Goal: Contribute content: Contribute content

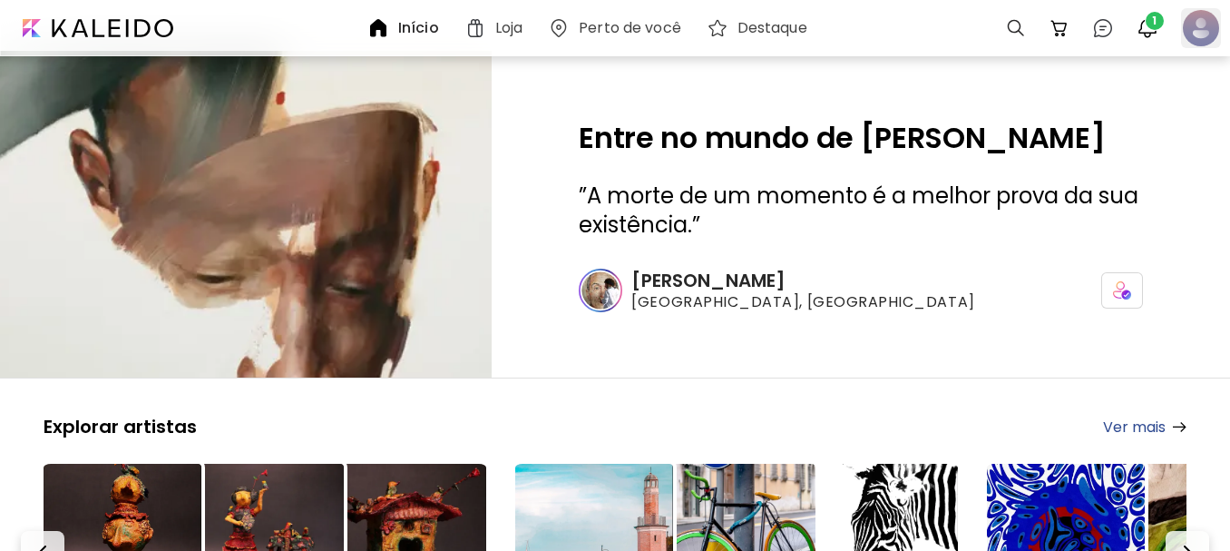
click at [1204, 25] on div at bounding box center [1201, 28] width 40 height 40
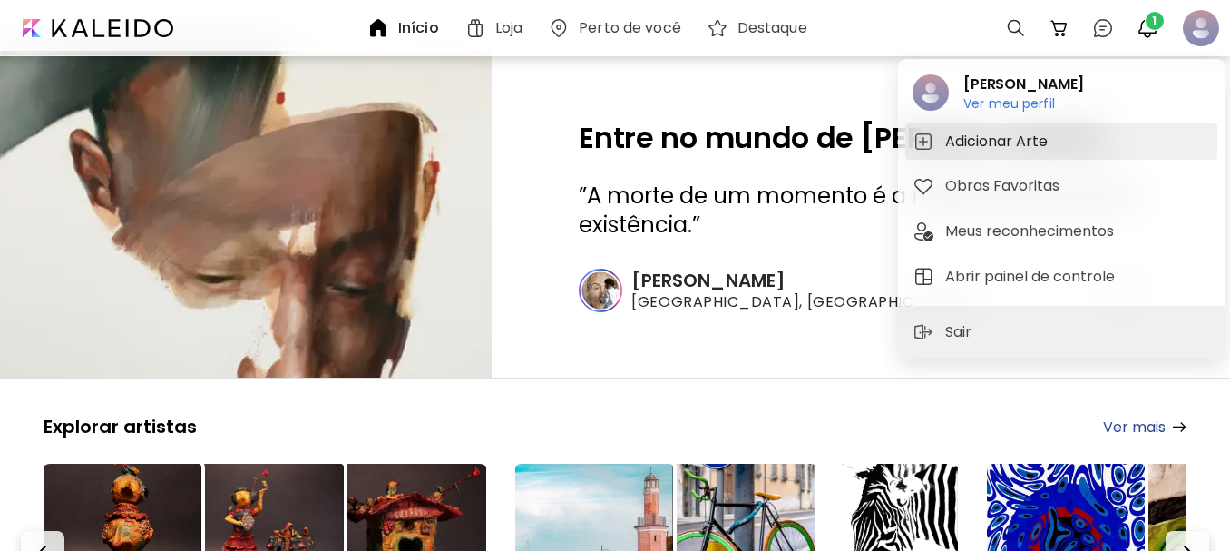
click at [1011, 138] on h5 "Adicionar Arte" at bounding box center [999, 142] width 108 height 22
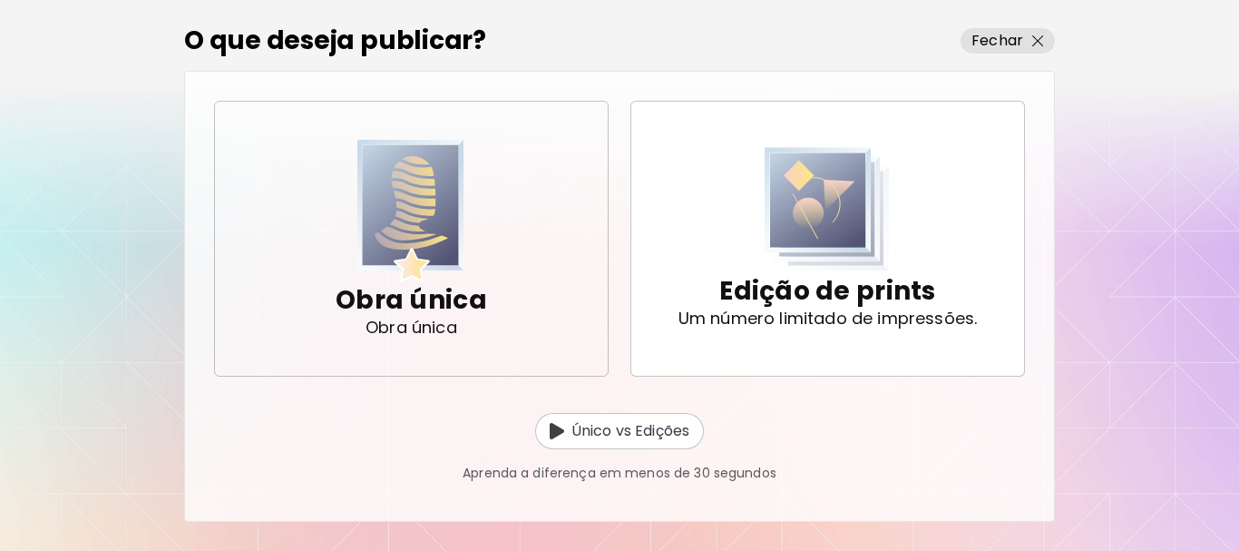
click at [412, 256] on img "button" at bounding box center [410, 211] width 107 height 142
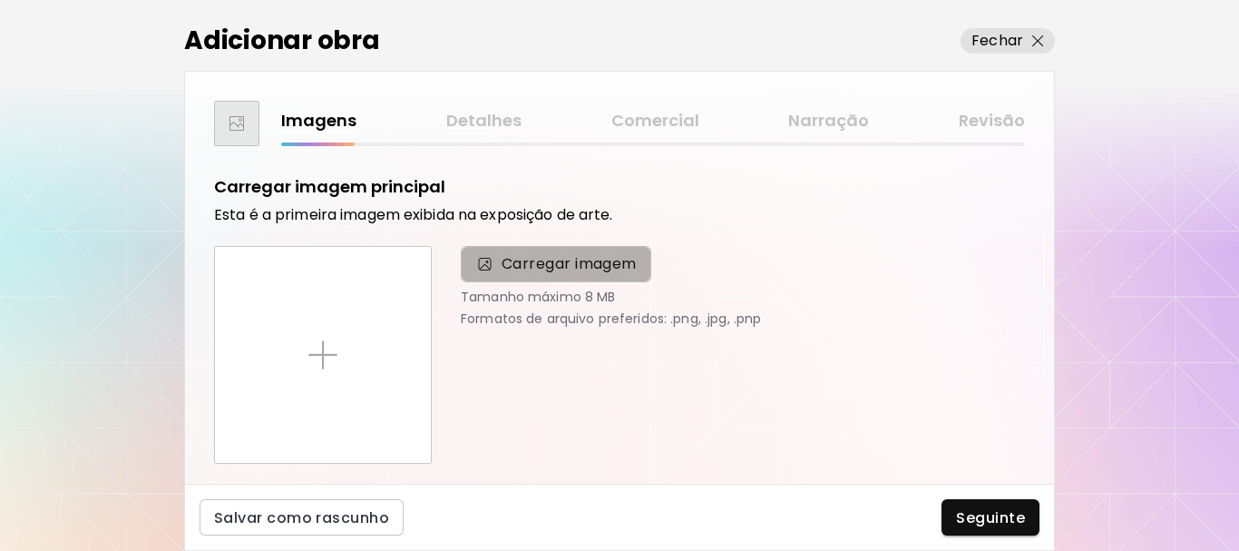
click at [552, 269] on span "Carregar imagem" at bounding box center [569, 264] width 135 height 22
click at [0, 0] on input "Carregar imagem" at bounding box center [0, 0] width 0 height 0
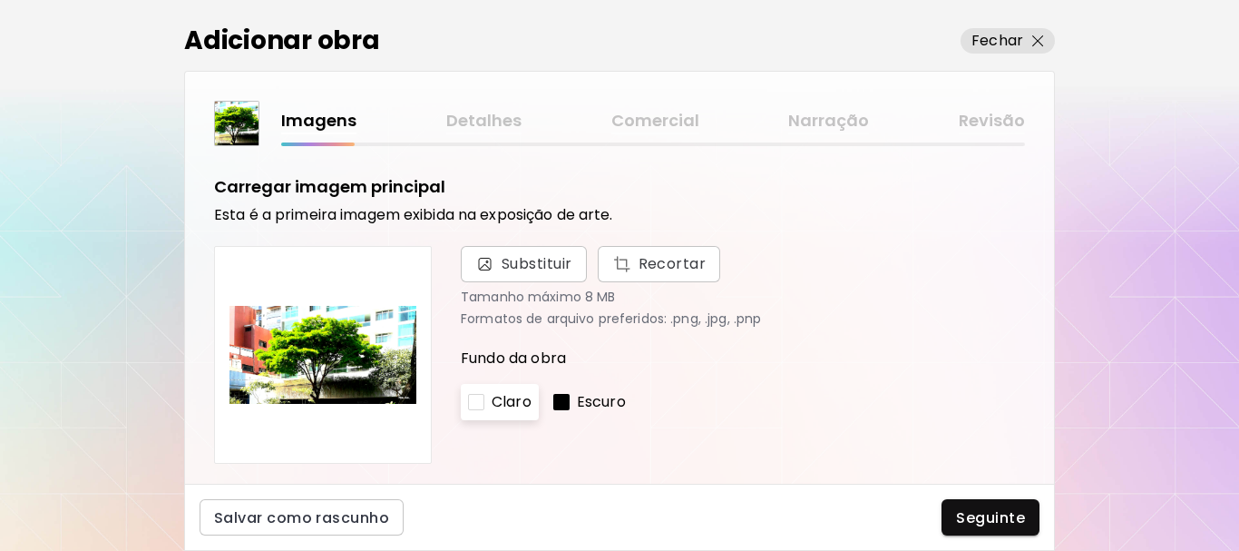
click at [598, 405] on p "Escuro" at bounding box center [601, 402] width 49 height 22
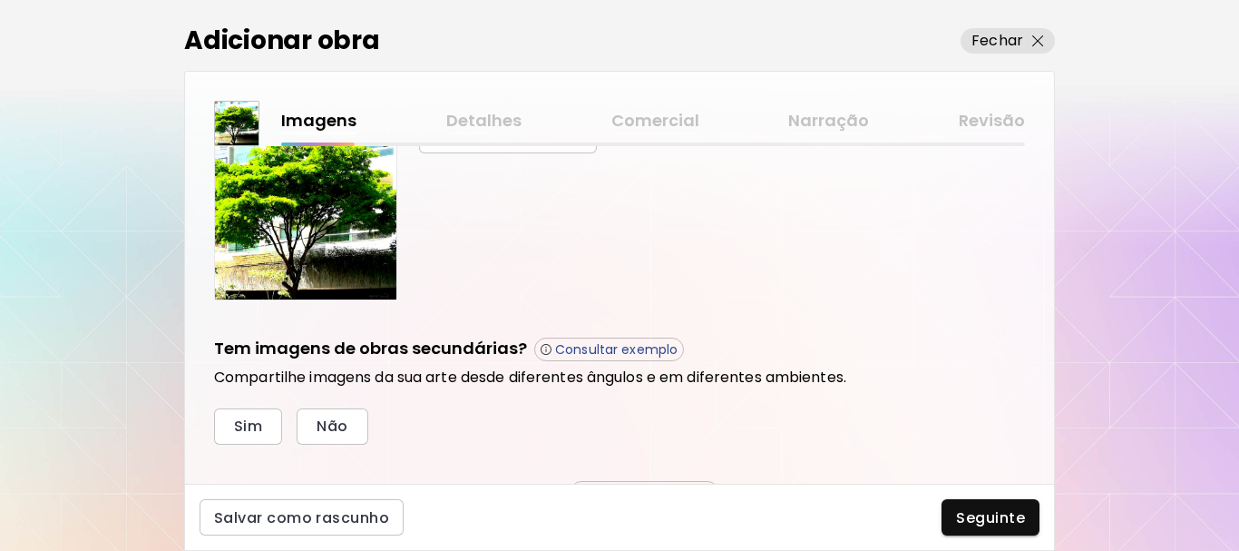
scroll to position [363, 0]
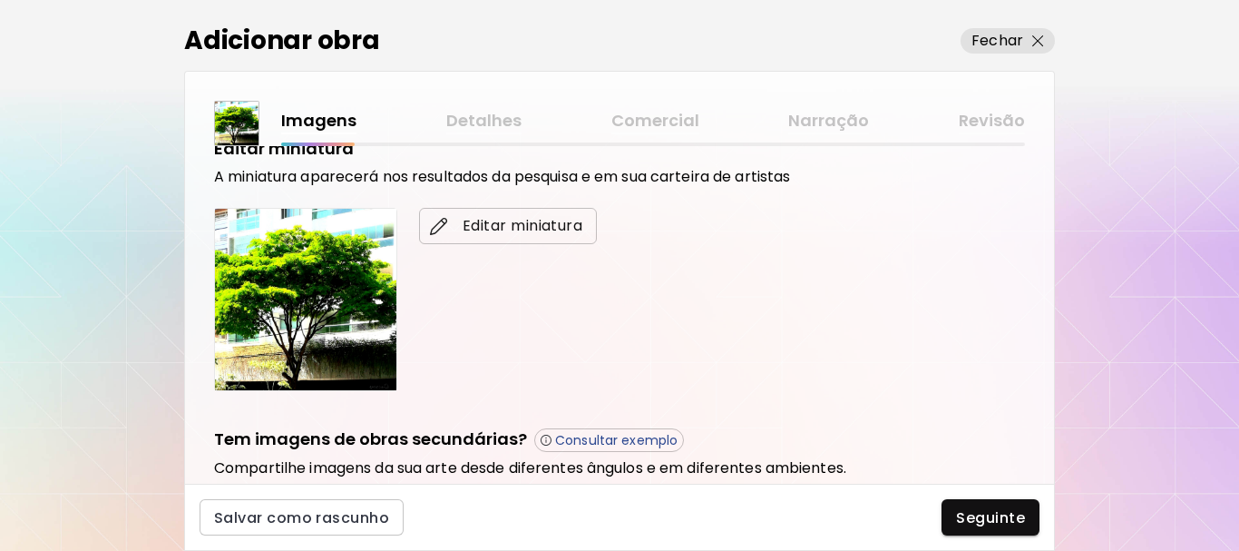
click at [521, 224] on span "Editar miniatura" at bounding box center [508, 226] width 149 height 22
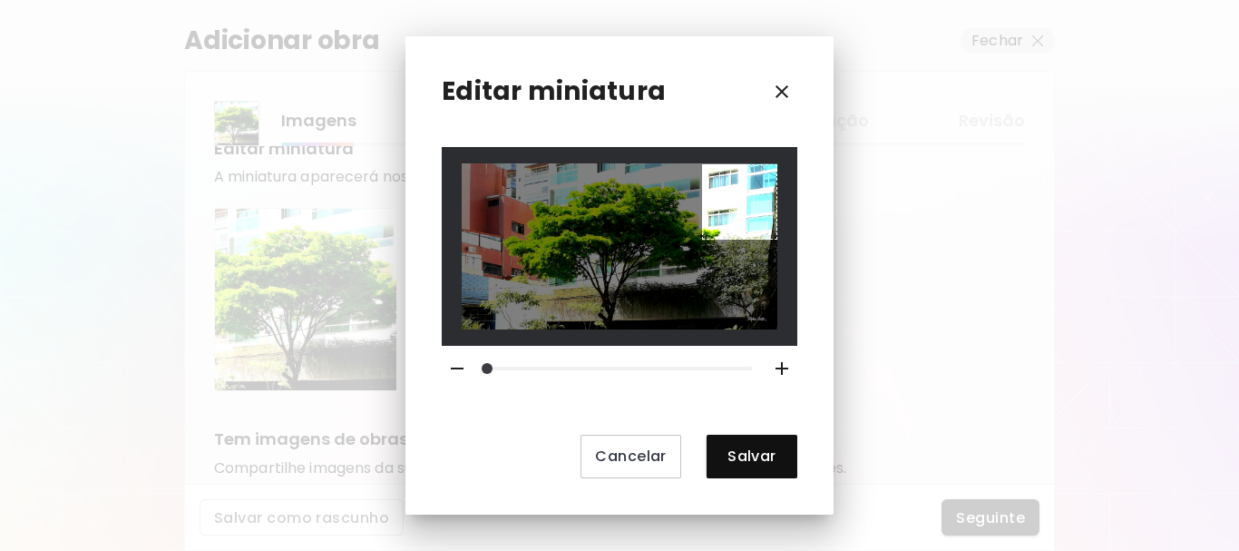
click at [778, 238] on div at bounding box center [620, 246] width 356 height 198
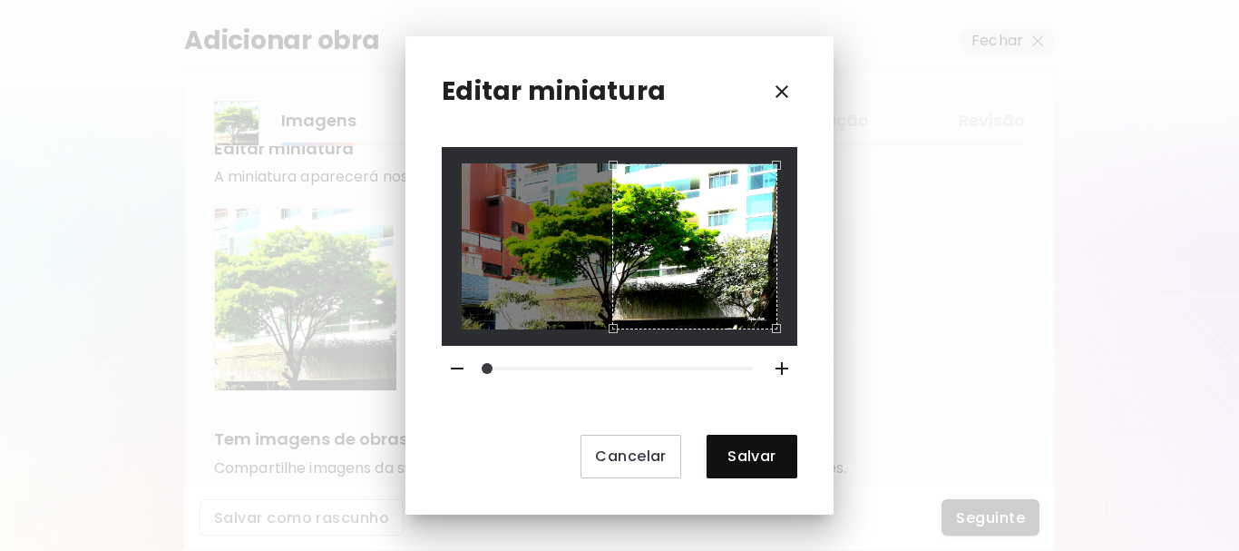
click at [489, 289] on div at bounding box center [620, 245] width 316 height 165
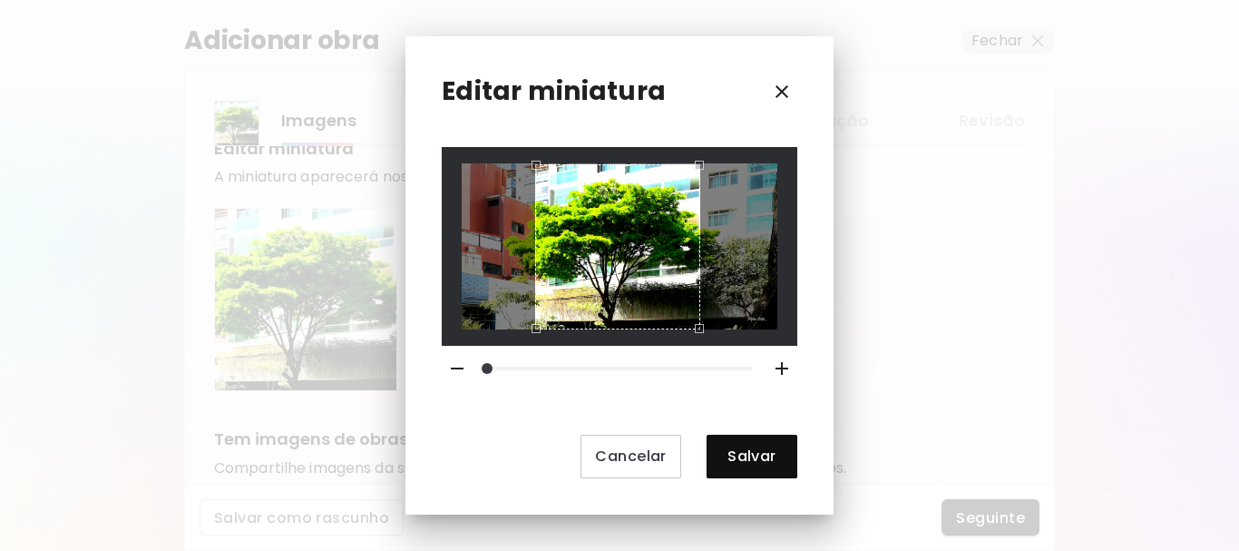
click at [536, 238] on div "Use the arrow keys to move the crop selection area" at bounding box center [617, 246] width 164 height 164
drag, startPoint x: 489, startPoint y: 364, endPoint x: 442, endPoint y: 363, distance: 47.2
click at [442, 363] on div at bounding box center [620, 368] width 370 height 45
click at [629, 251] on div "Use the arrow keys to move the crop selection area" at bounding box center [604, 246] width 164 height 164
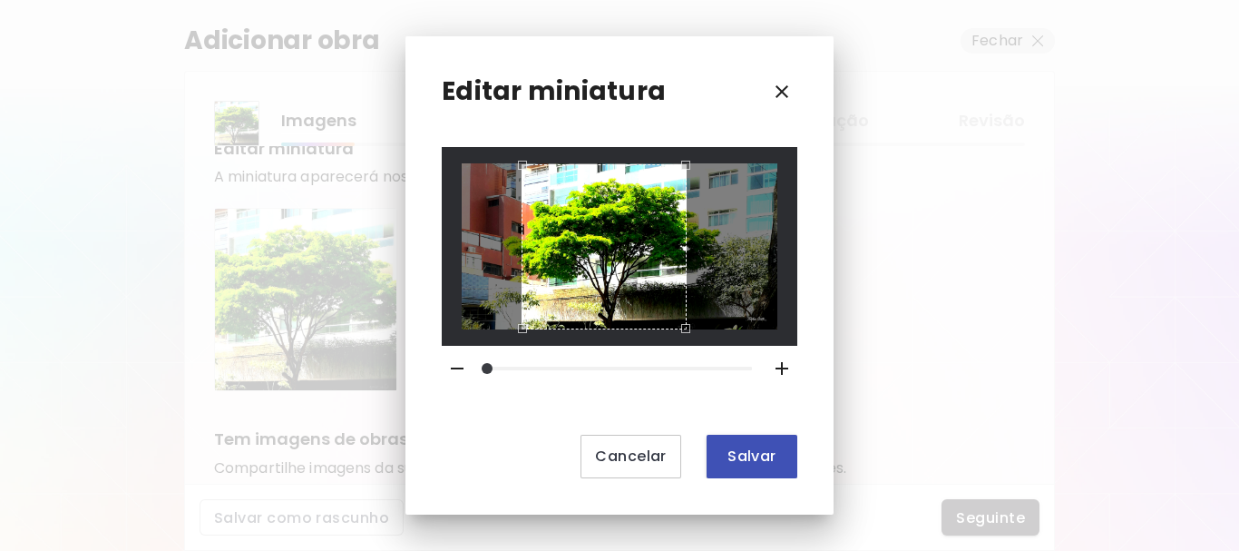
click at [751, 464] on span "Salvar" at bounding box center [752, 455] width 62 height 19
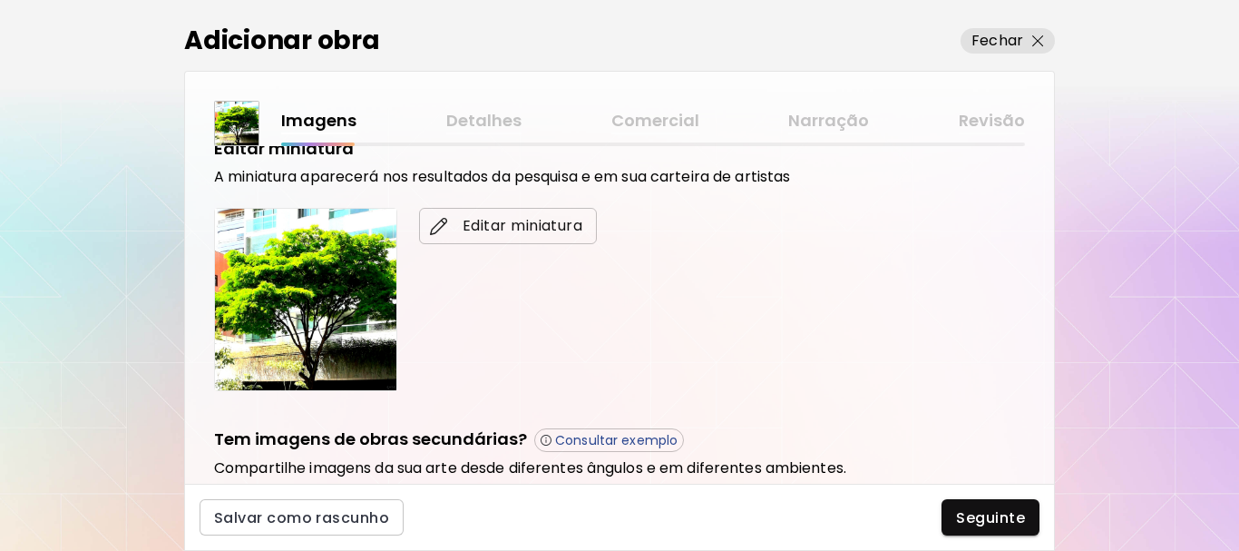
scroll to position [623, 0]
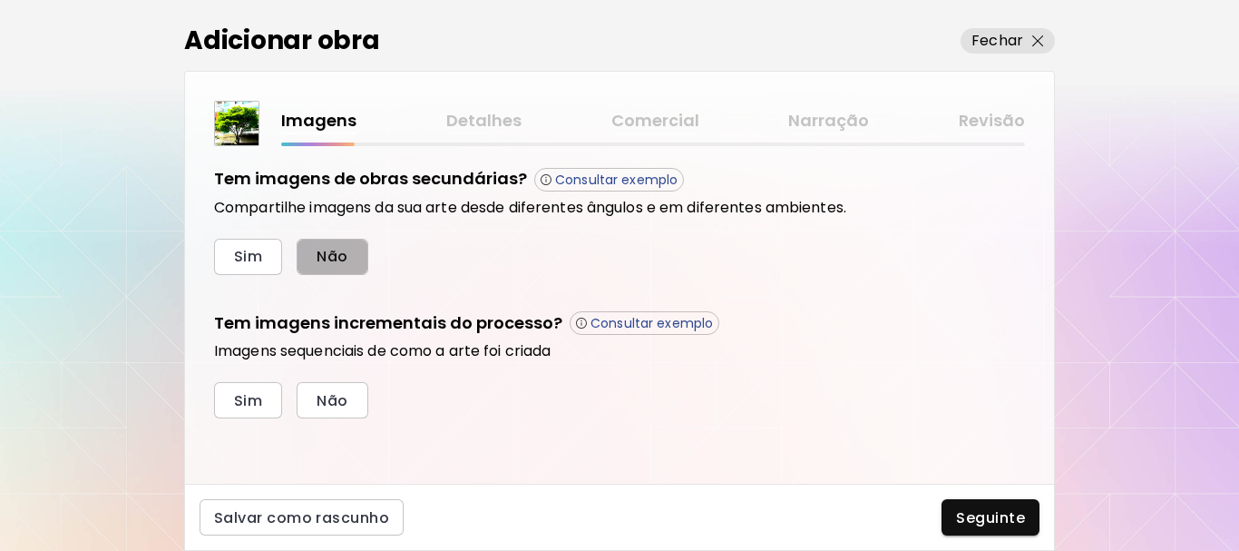
click at [321, 249] on span "Não" at bounding box center [332, 256] width 31 height 19
click at [346, 405] on span "Não" at bounding box center [332, 400] width 31 height 19
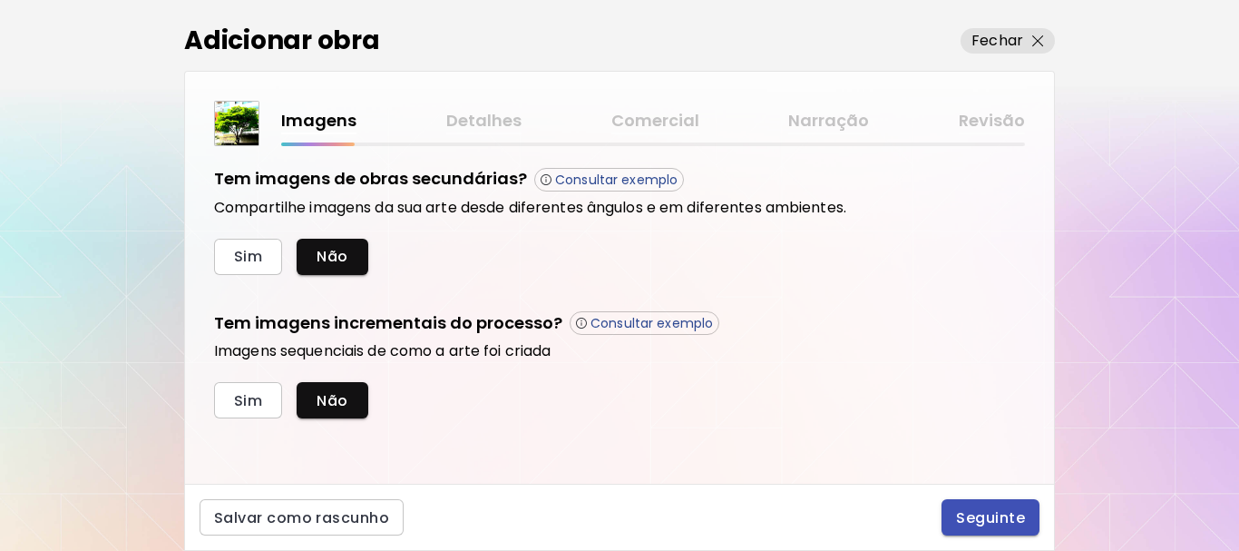
click at [990, 523] on span "Seguinte" at bounding box center [990, 517] width 69 height 19
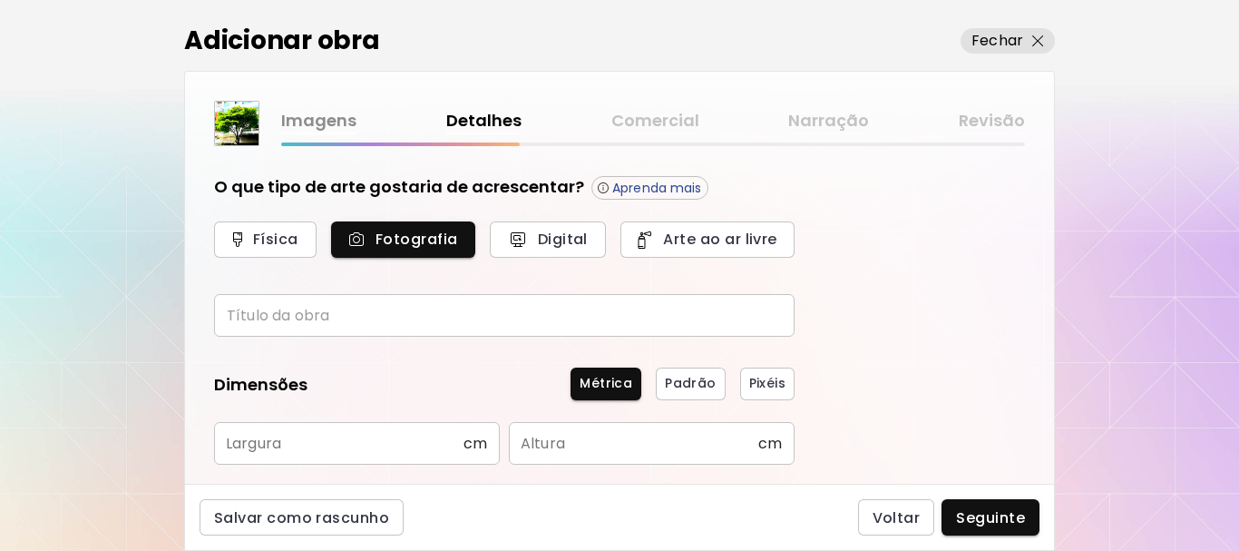
click at [394, 318] on input "text" at bounding box center [504, 315] width 581 height 43
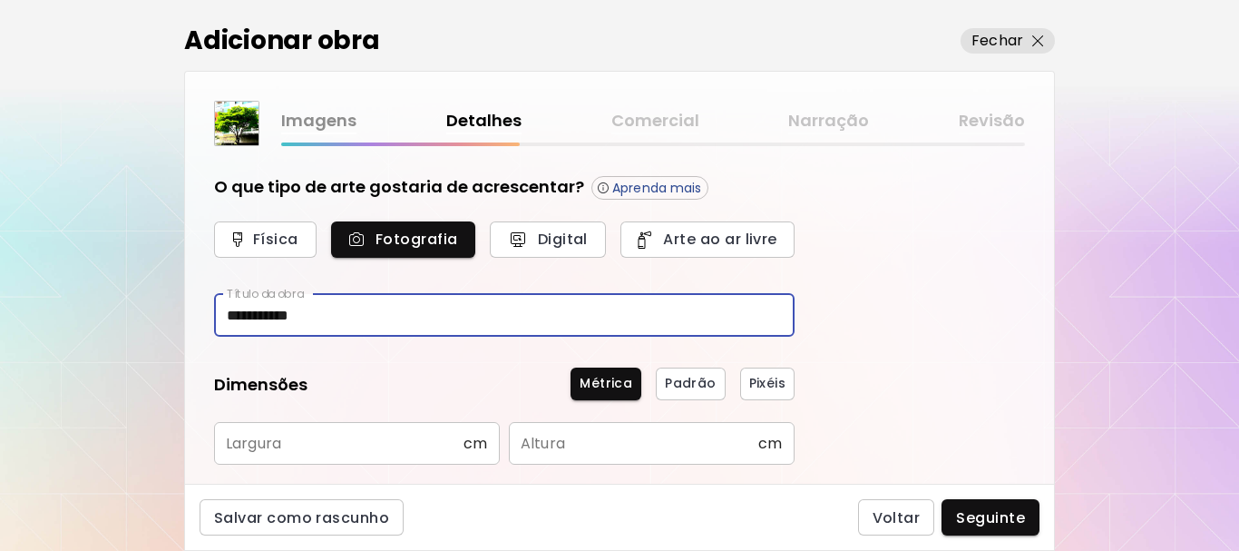
type input "**********"
click at [388, 435] on input "text" at bounding box center [338, 443] width 249 height 43
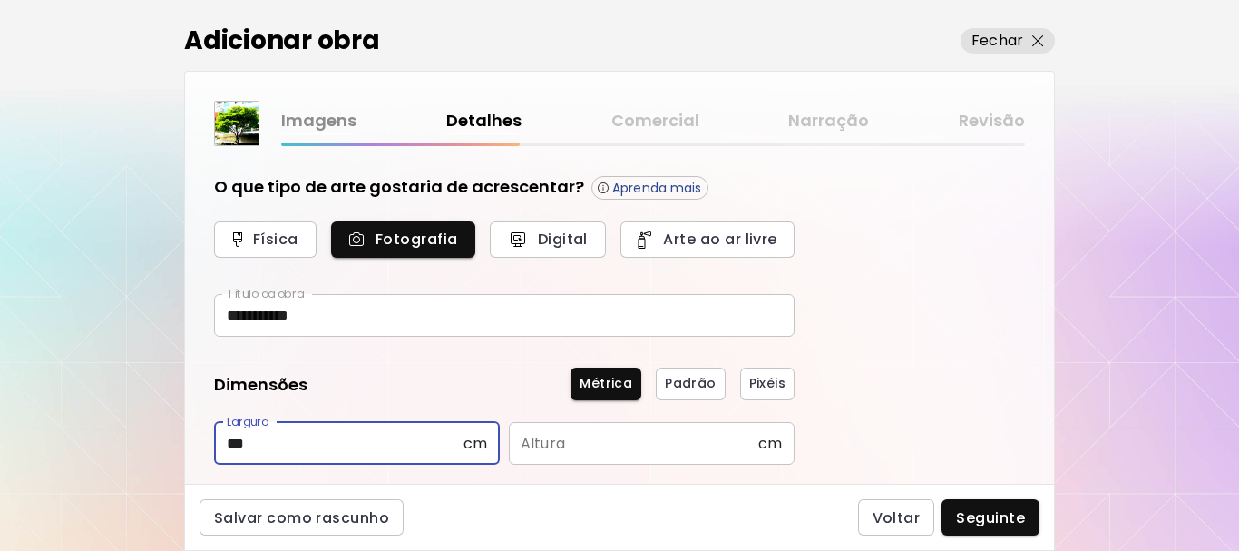
type input "***"
click at [618, 436] on input "text" at bounding box center [633, 443] width 249 height 43
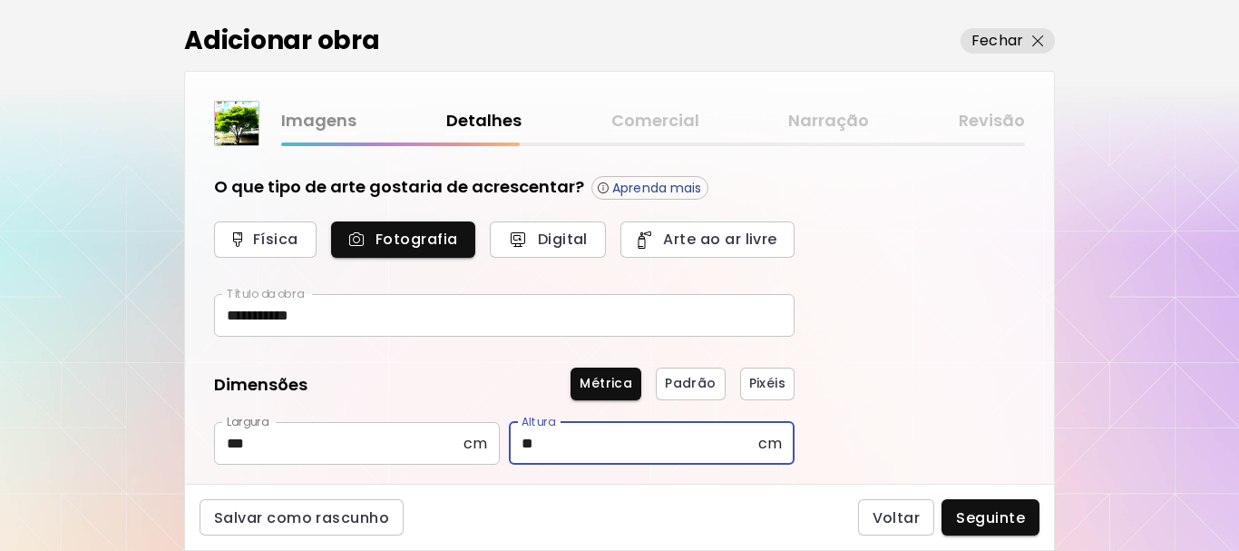
scroll to position [181, 0]
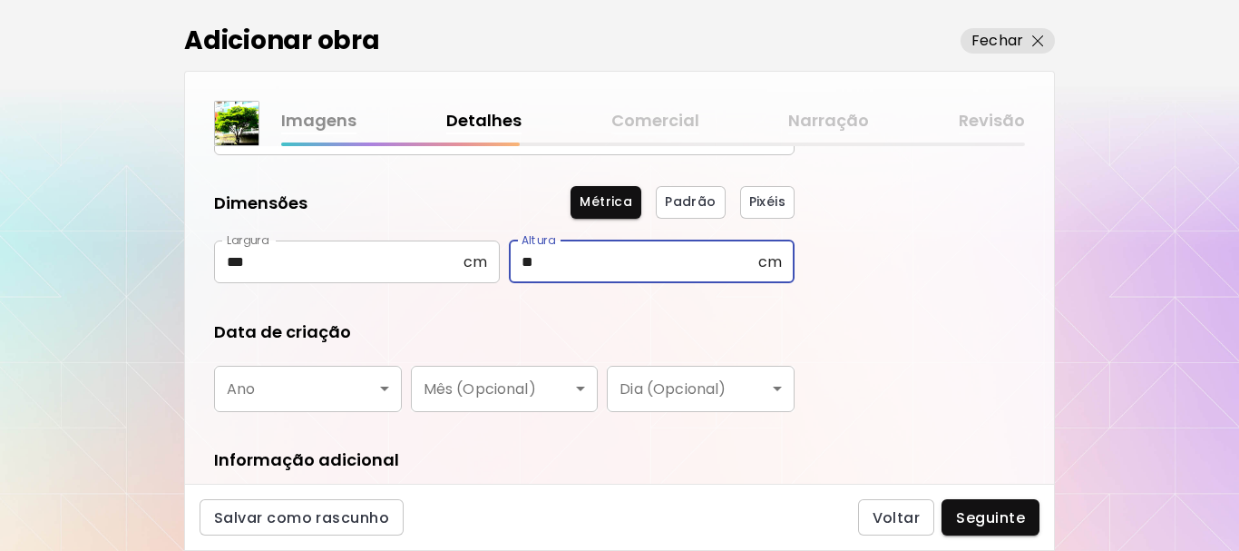
type input "**"
click at [315, 371] on body "**********" at bounding box center [619, 275] width 1239 height 551
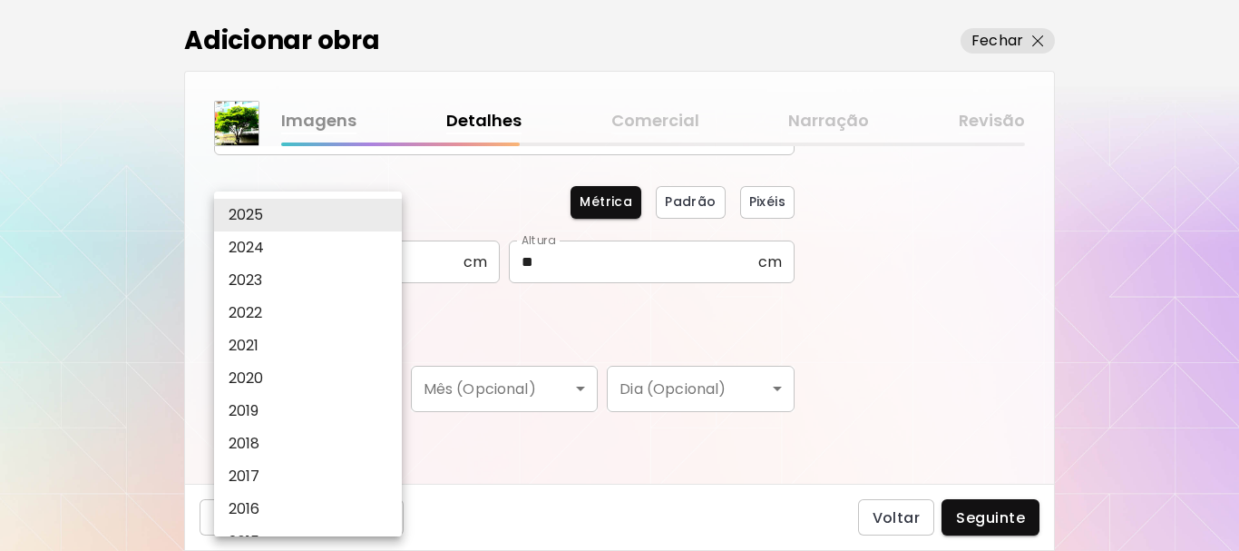
click at [313, 387] on li "2020" at bounding box center [312, 378] width 197 height 33
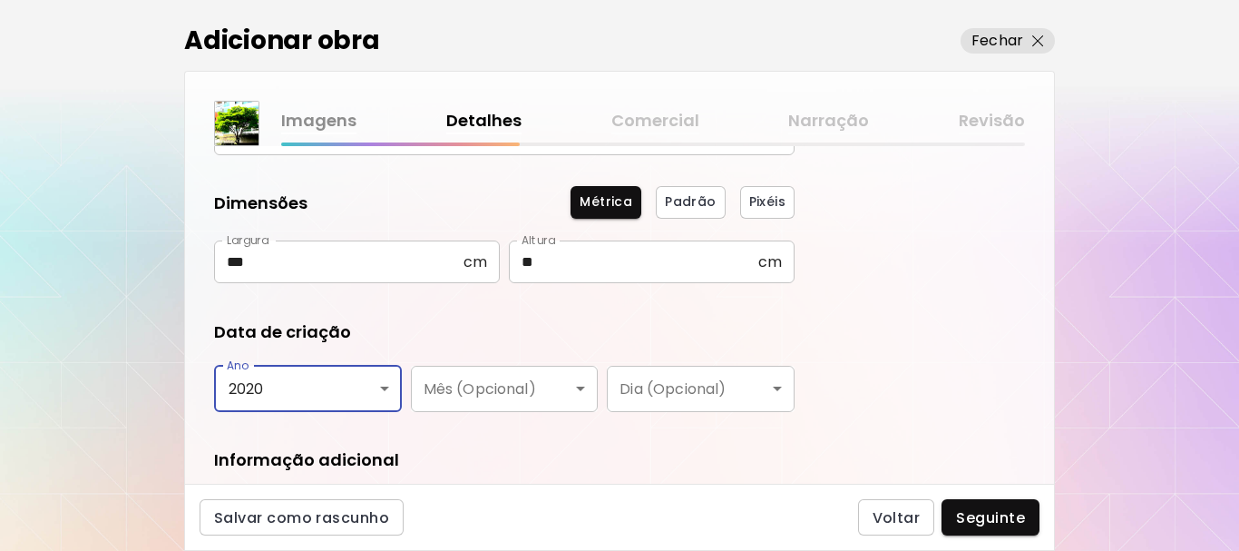
click at [306, 405] on body "**********" at bounding box center [619, 275] width 1239 height 551
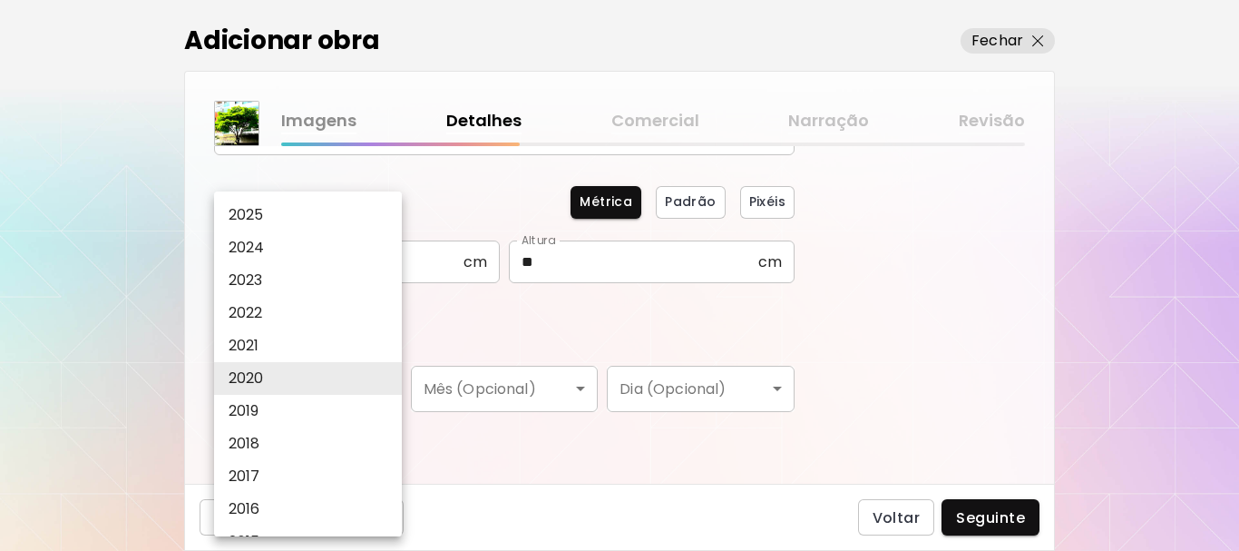
click at [271, 217] on li "2025" at bounding box center [312, 215] width 197 height 33
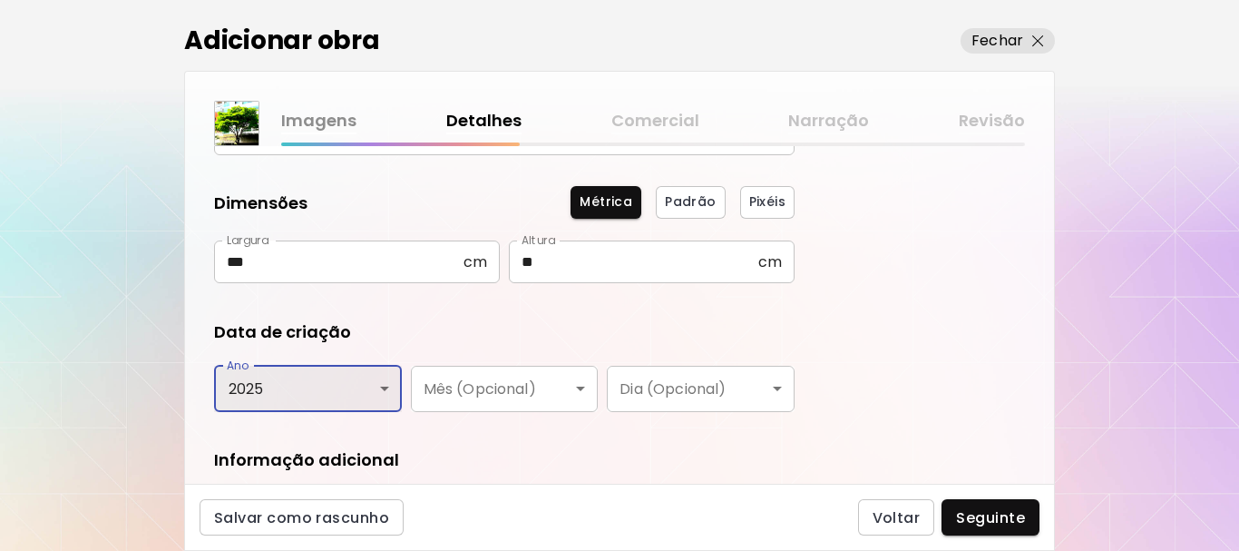
type input "****"
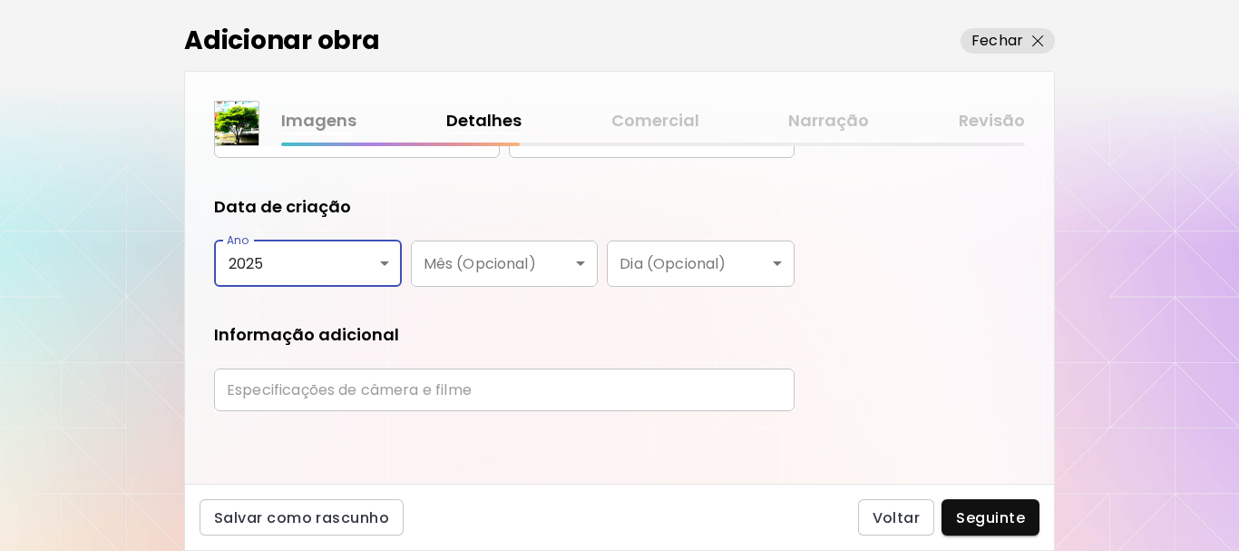
click at [604, 393] on input "text" at bounding box center [504, 389] width 581 height 43
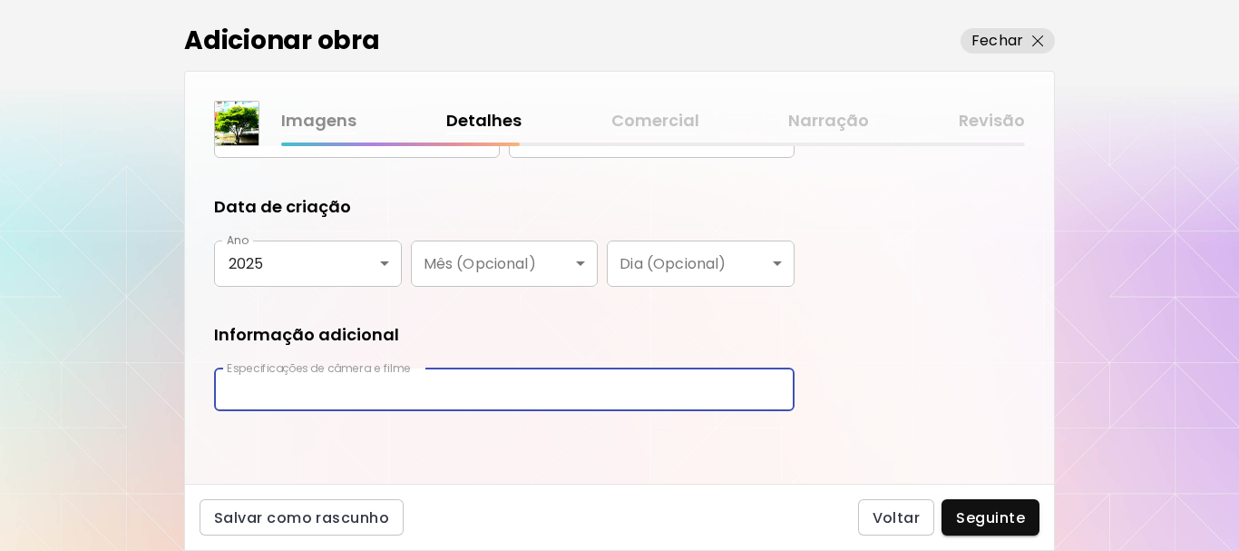
type input "**********"
click at [984, 513] on span "Seguinte" at bounding box center [990, 517] width 69 height 19
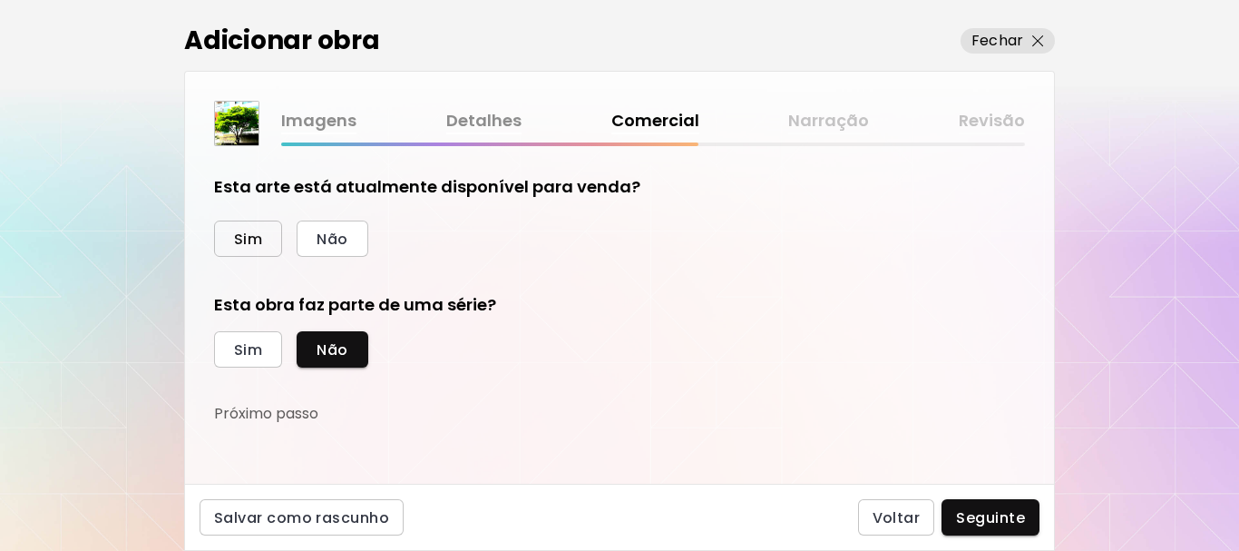
click at [253, 239] on span "Sim" at bounding box center [248, 239] width 28 height 19
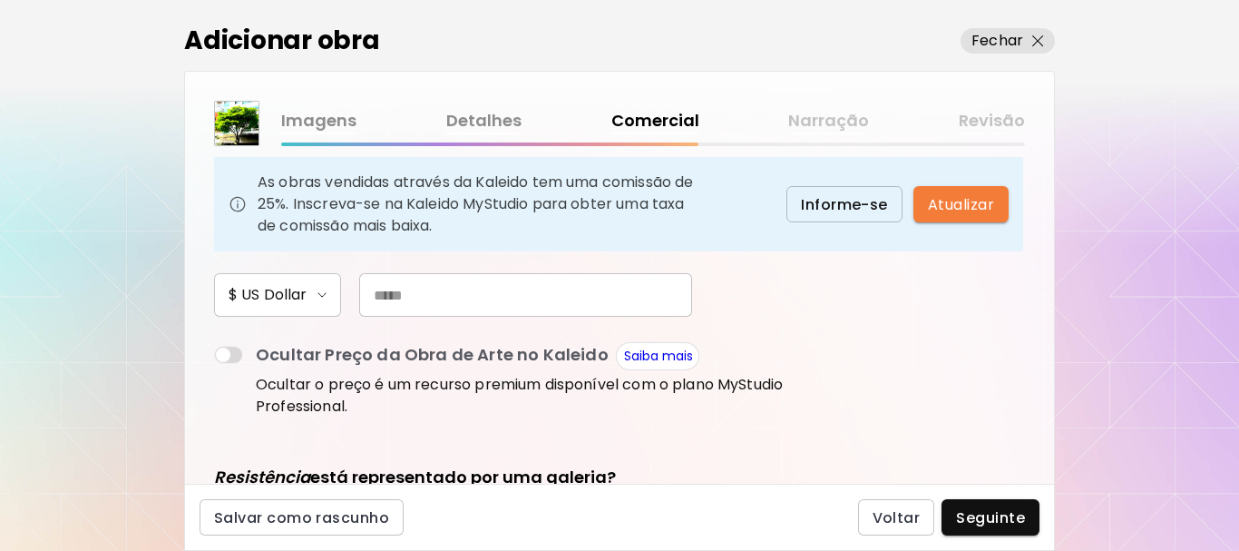
scroll to position [272, 0]
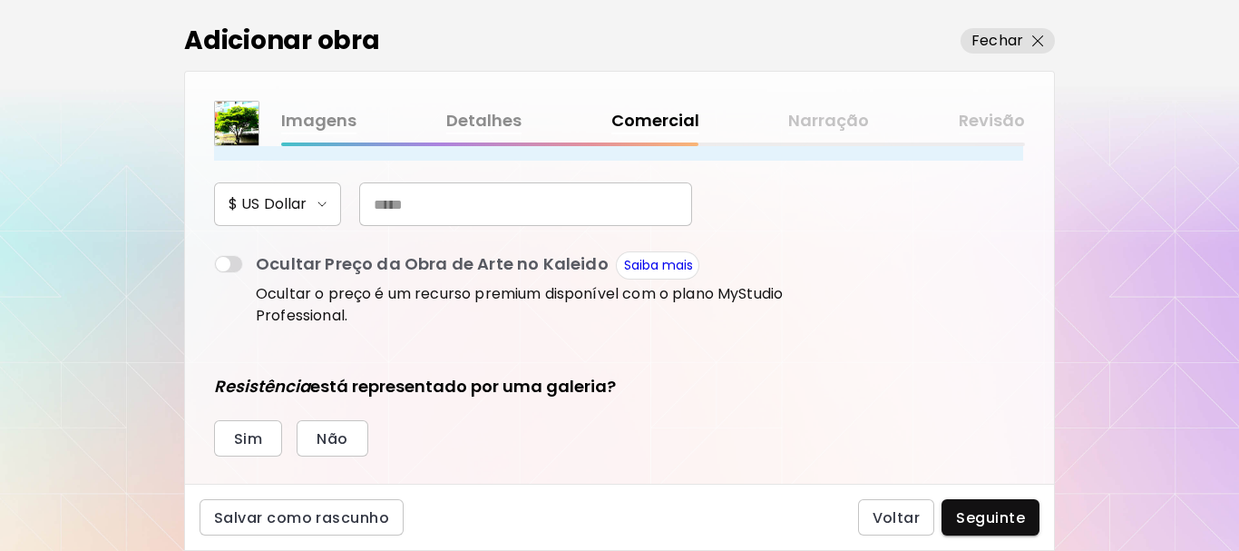
click at [477, 196] on input "text" at bounding box center [525, 204] width 333 height 44
type input "***"
click at [372, 425] on div "Sim Não" at bounding box center [504, 438] width 581 height 36
click at [348, 428] on button "Não" at bounding box center [332, 438] width 71 height 36
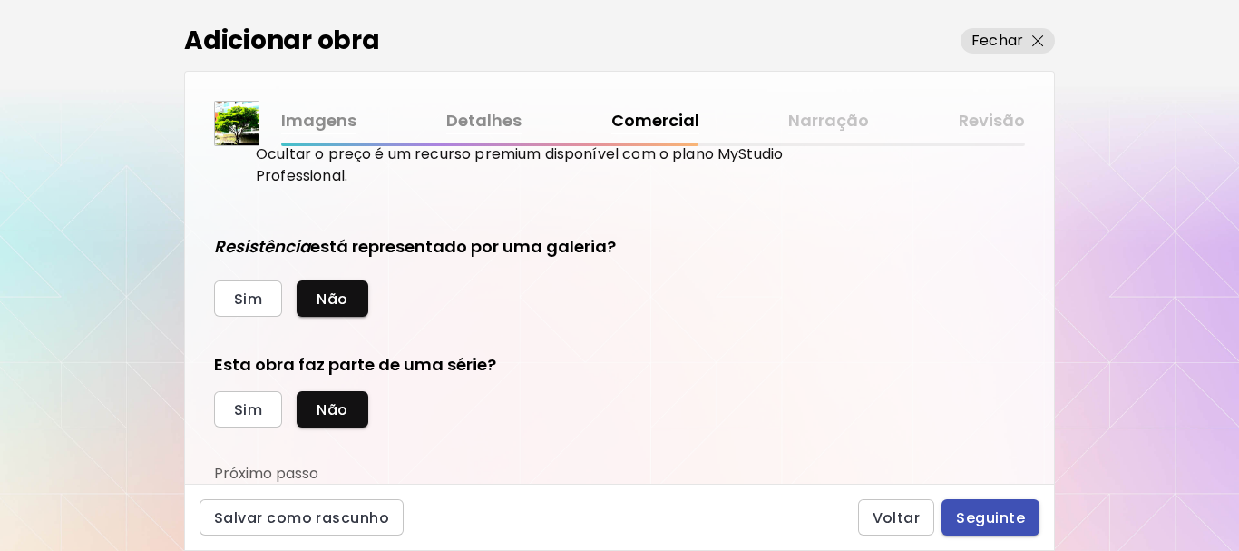
click at [990, 519] on span "Seguinte" at bounding box center [990, 517] width 69 height 19
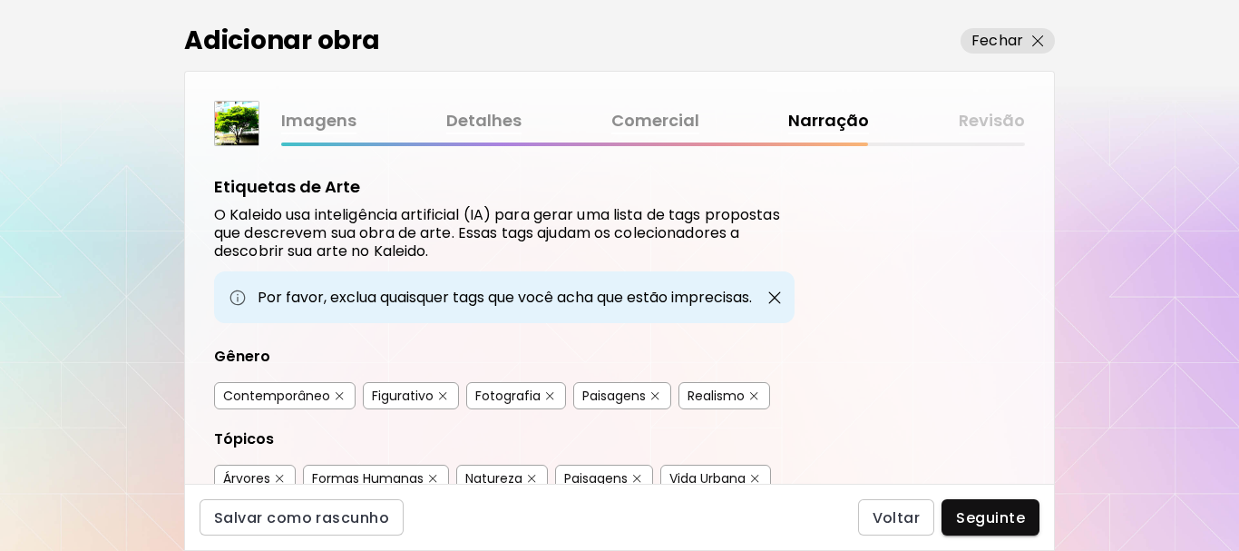
scroll to position [91, 0]
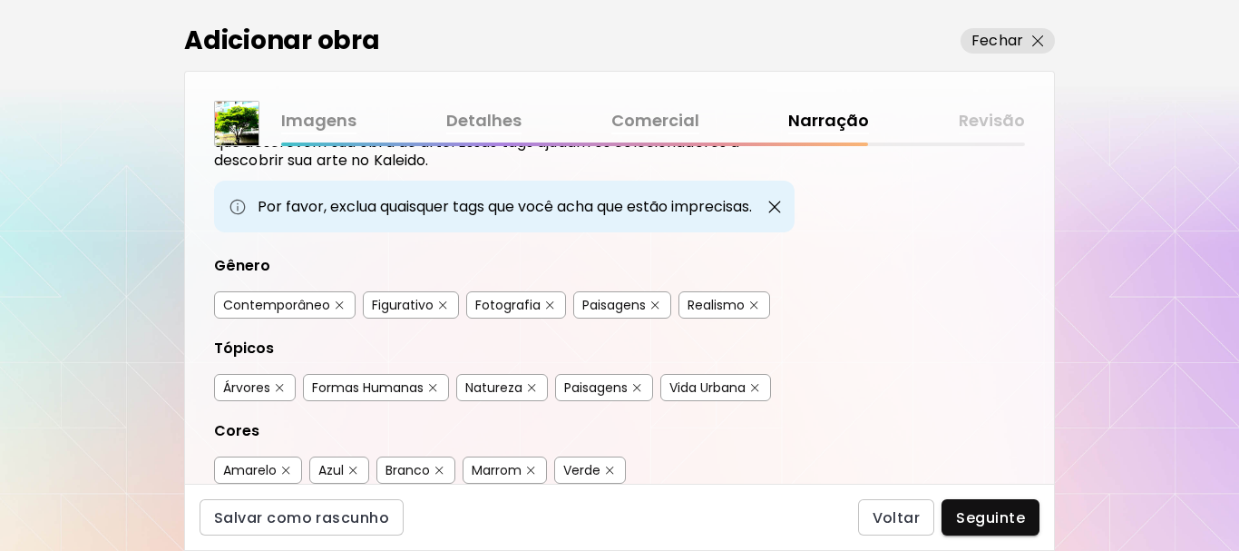
click at [443, 308] on img "button" at bounding box center [443, 305] width 8 height 8
click at [651, 307] on button "button" at bounding box center [656, 305] width 14 height 14
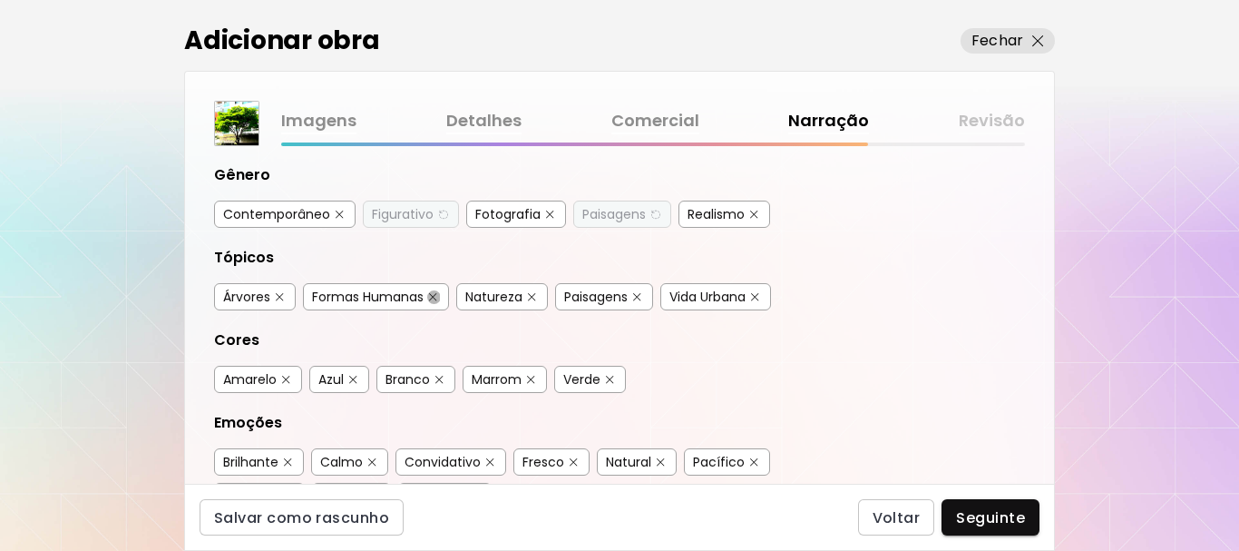
click at [436, 296] on img "button" at bounding box center [433, 297] width 8 height 8
click at [627, 297] on div "Paisagens" at bounding box center [596, 297] width 64 height 18
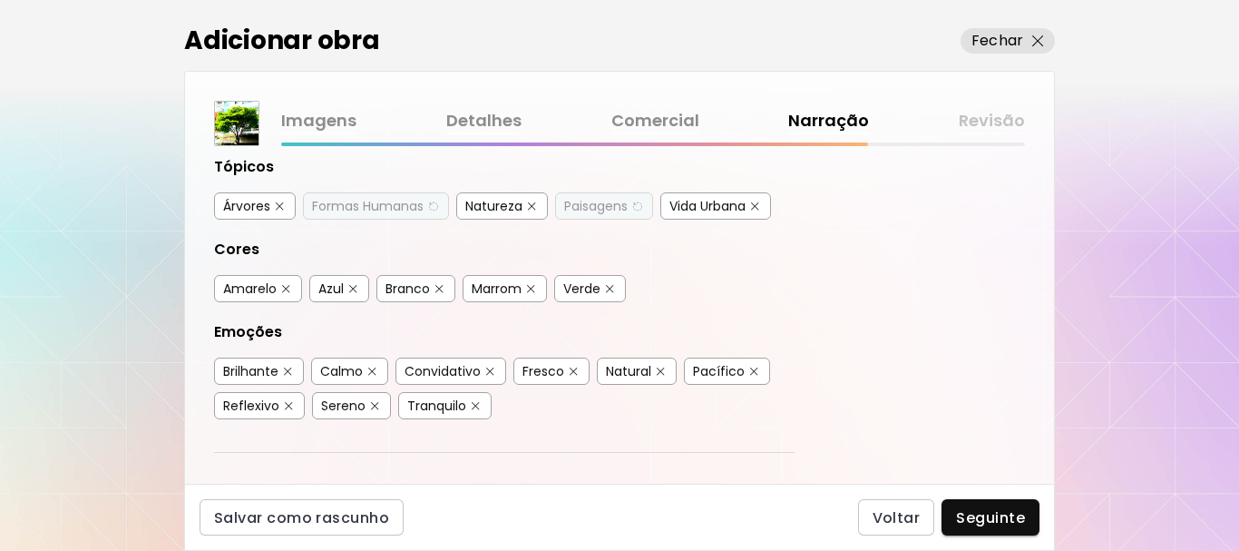
scroll to position [363, 0]
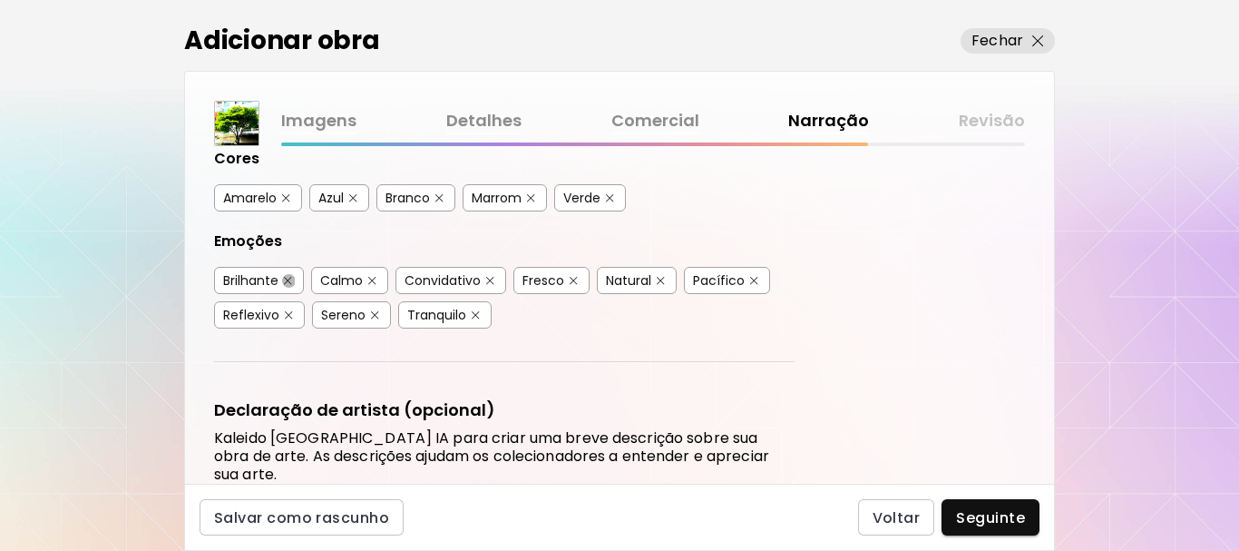
click at [287, 279] on img "button" at bounding box center [288, 281] width 8 height 8
click at [489, 282] on img "button" at bounding box center [490, 281] width 8 height 8
click at [573, 279] on img "button" at bounding box center [574, 281] width 8 height 8
click at [373, 317] on img "button" at bounding box center [375, 315] width 8 height 8
click at [370, 280] on img "button" at bounding box center [372, 281] width 8 height 8
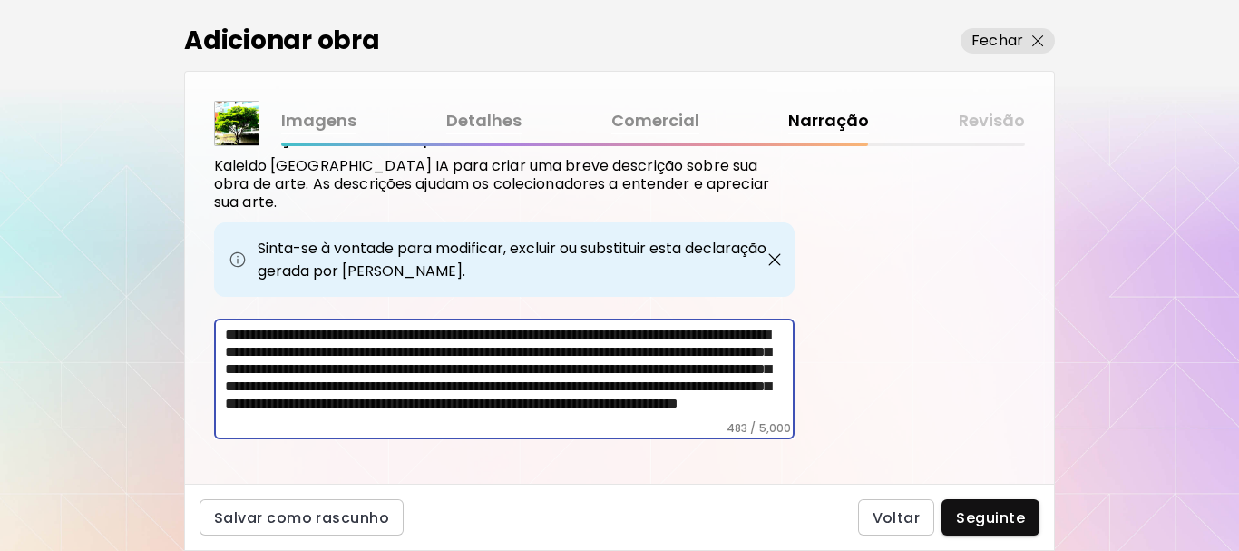
scroll to position [27, 0]
drag, startPoint x: 229, startPoint y: 348, endPoint x: 220, endPoint y: 371, distance: 24.1
click at [220, 371] on div "**********" at bounding box center [504, 378] width 581 height 121
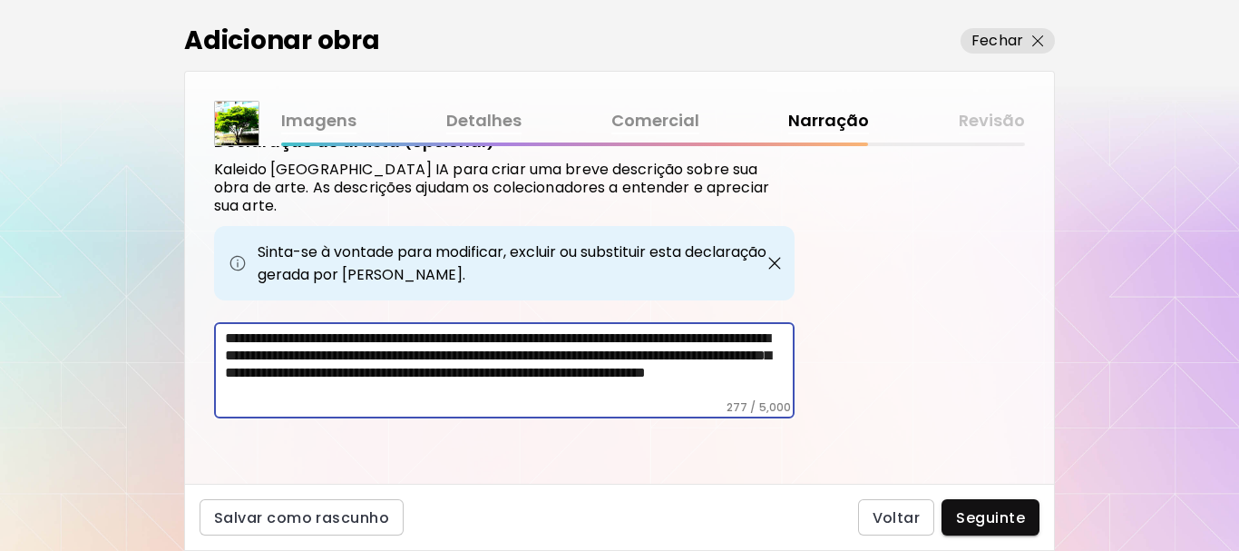
scroll to position [613, 0]
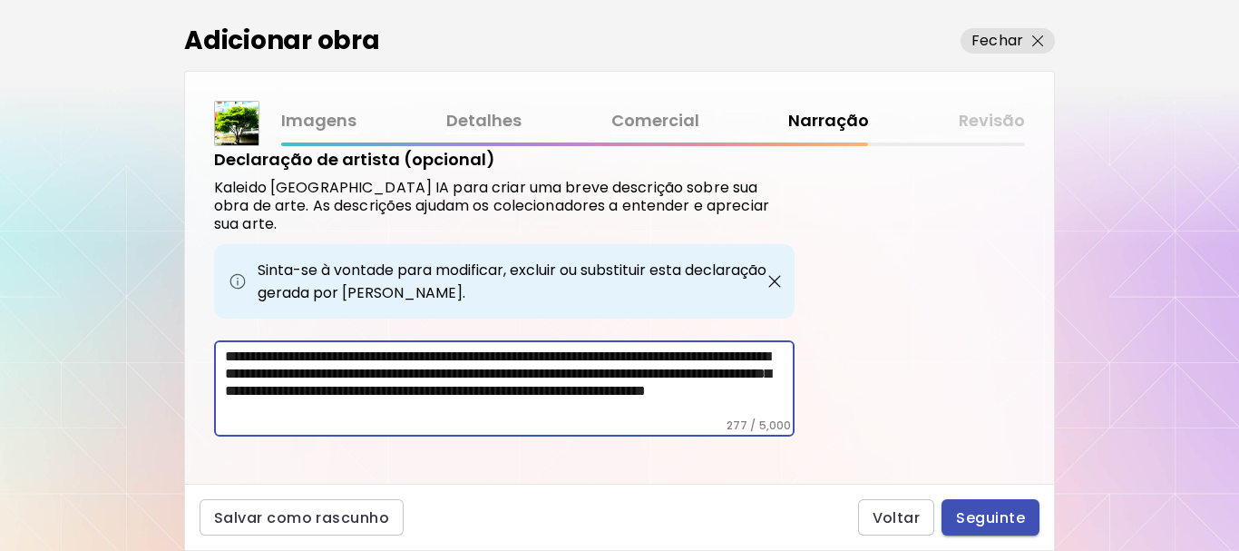
type textarea "**********"
click at [978, 515] on span "Seguinte" at bounding box center [990, 517] width 69 height 19
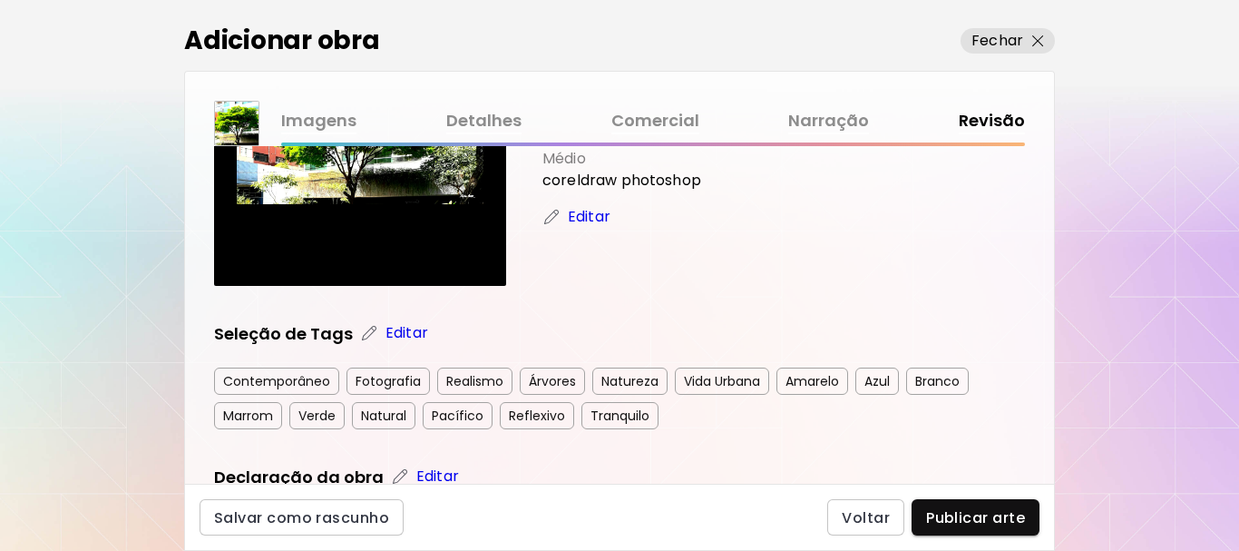
scroll to position [272, 0]
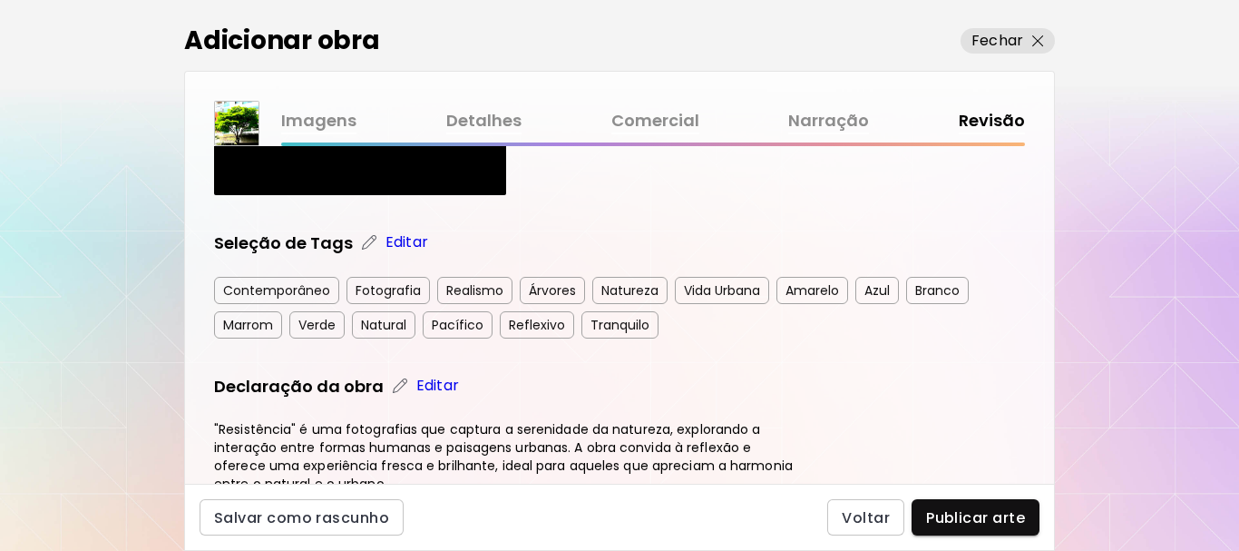
click at [366, 245] on img at bounding box center [369, 242] width 18 height 18
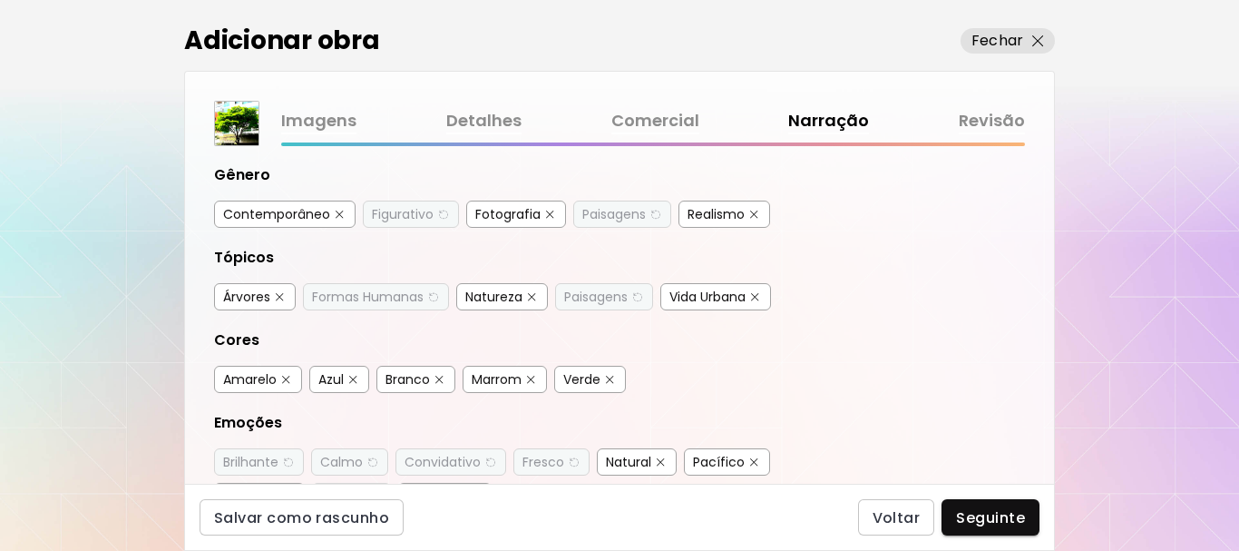
scroll to position [272, 0]
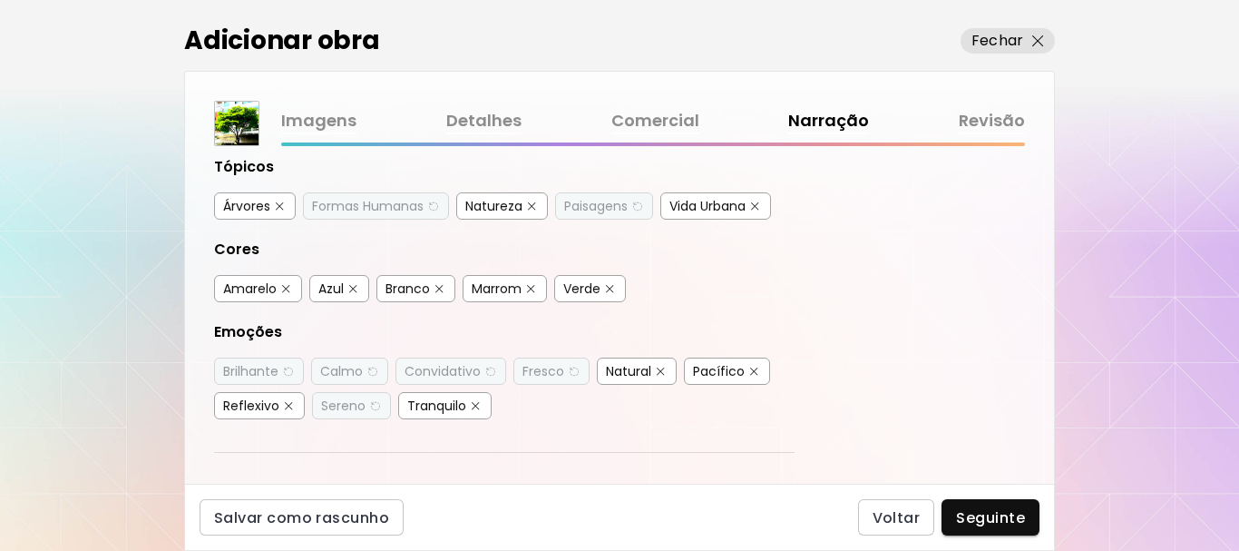
click at [272, 285] on div "Amarelo" at bounding box center [250, 288] width 54 height 18
click at [352, 285] on img "button" at bounding box center [353, 289] width 8 height 8
click at [437, 287] on img "button" at bounding box center [439, 289] width 8 height 8
click at [523, 284] on div "Marrom" at bounding box center [505, 288] width 84 height 27
click at [617, 288] on button "button" at bounding box center [610, 289] width 14 height 14
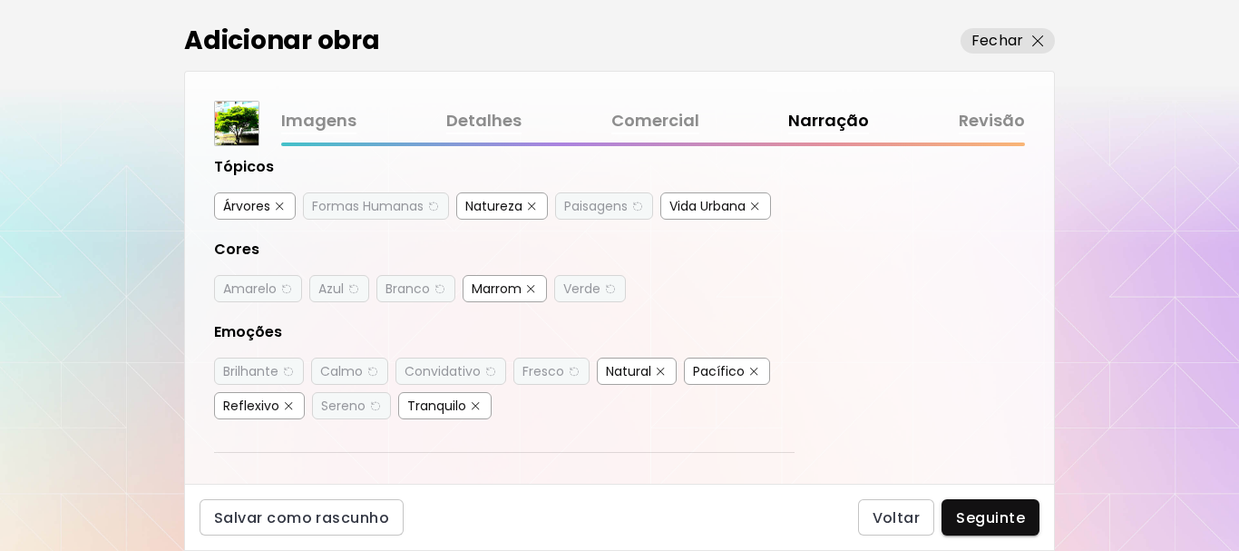
click at [521, 288] on div "Marrom" at bounding box center [497, 288] width 50 height 18
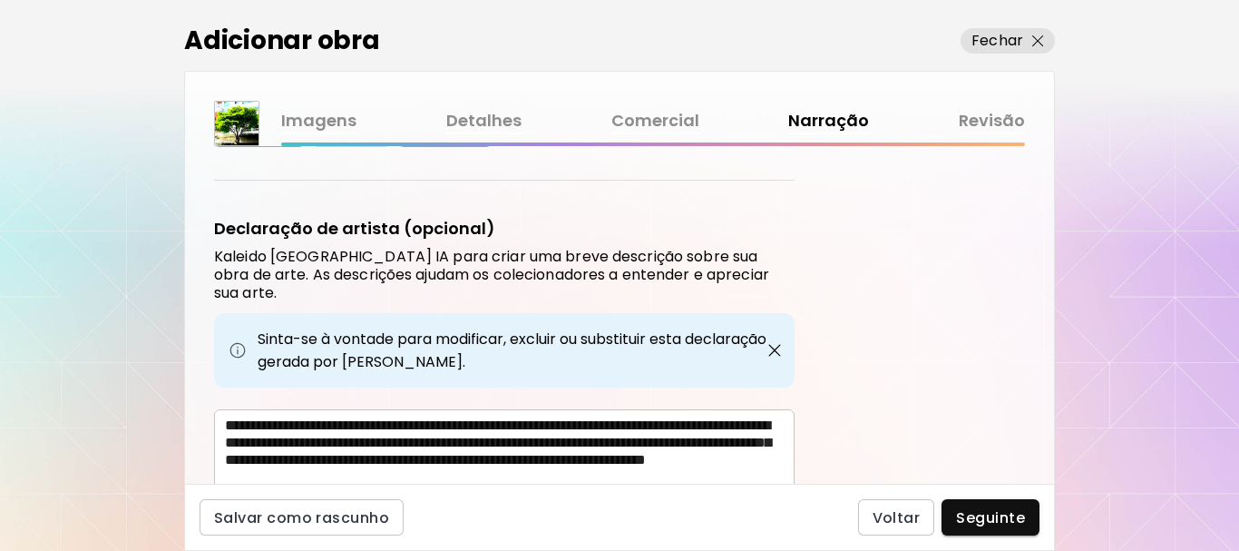
scroll to position [613, 0]
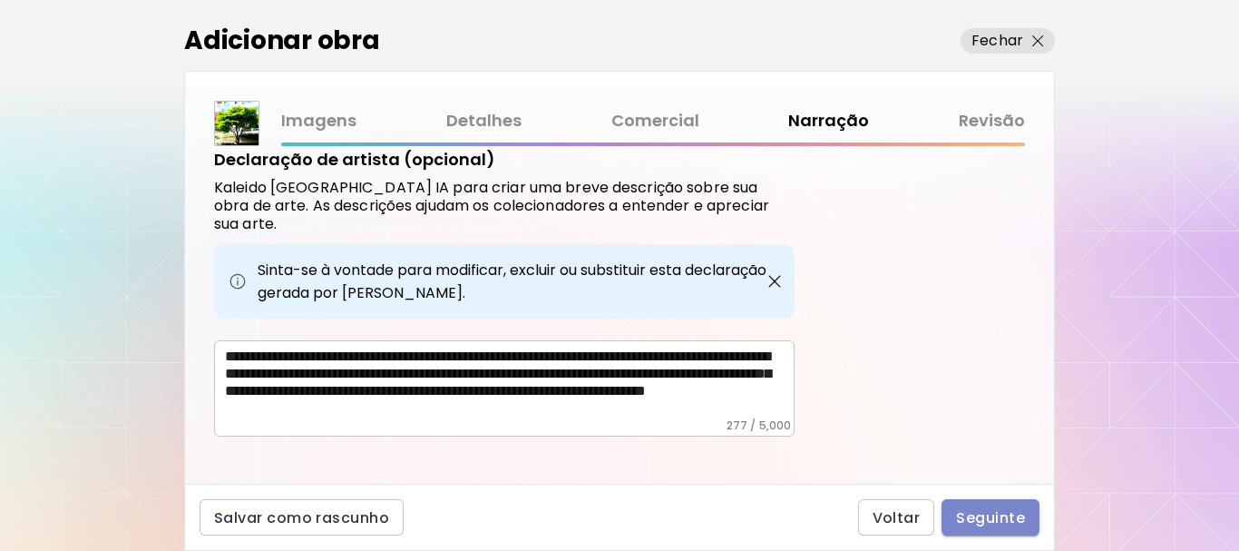
click at [987, 513] on span "Seguinte" at bounding box center [990, 517] width 69 height 19
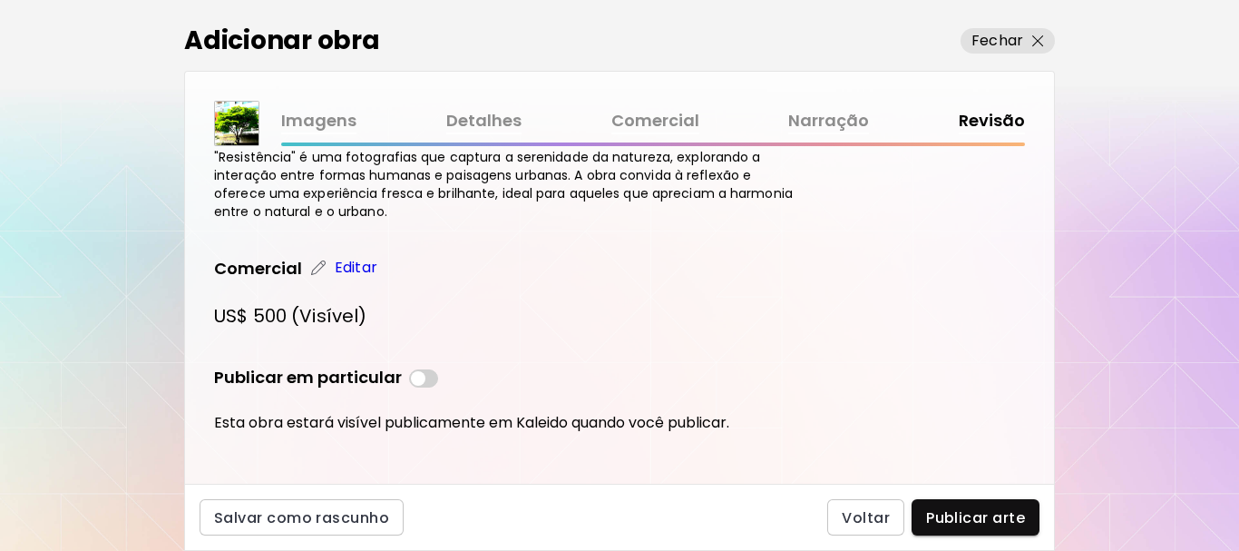
scroll to position [560, 0]
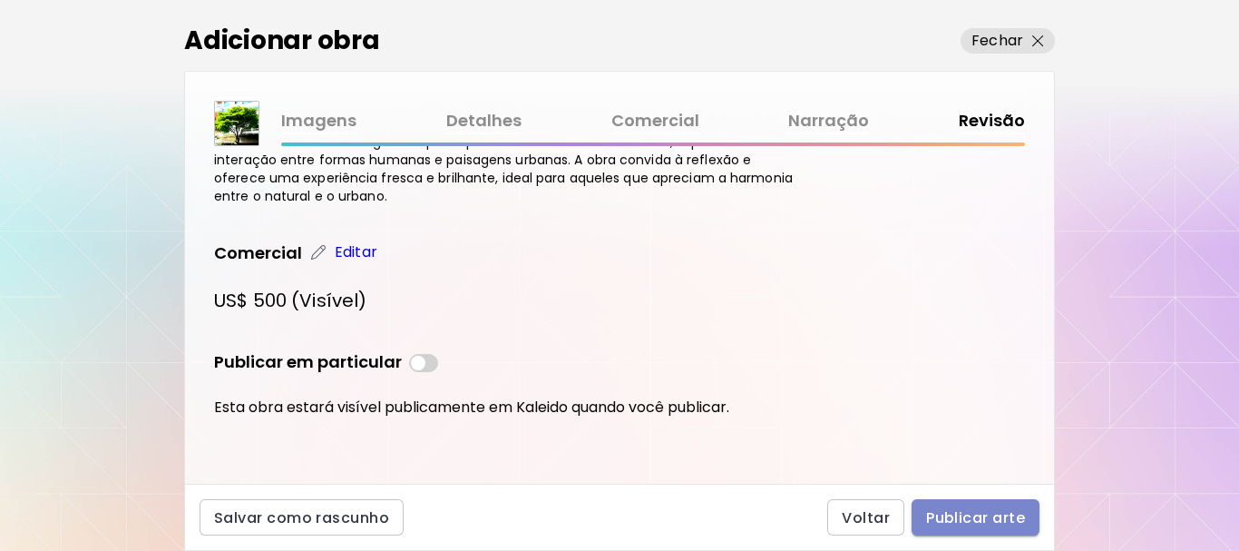
click at [992, 523] on span "Publicar arte" at bounding box center [975, 517] width 99 height 19
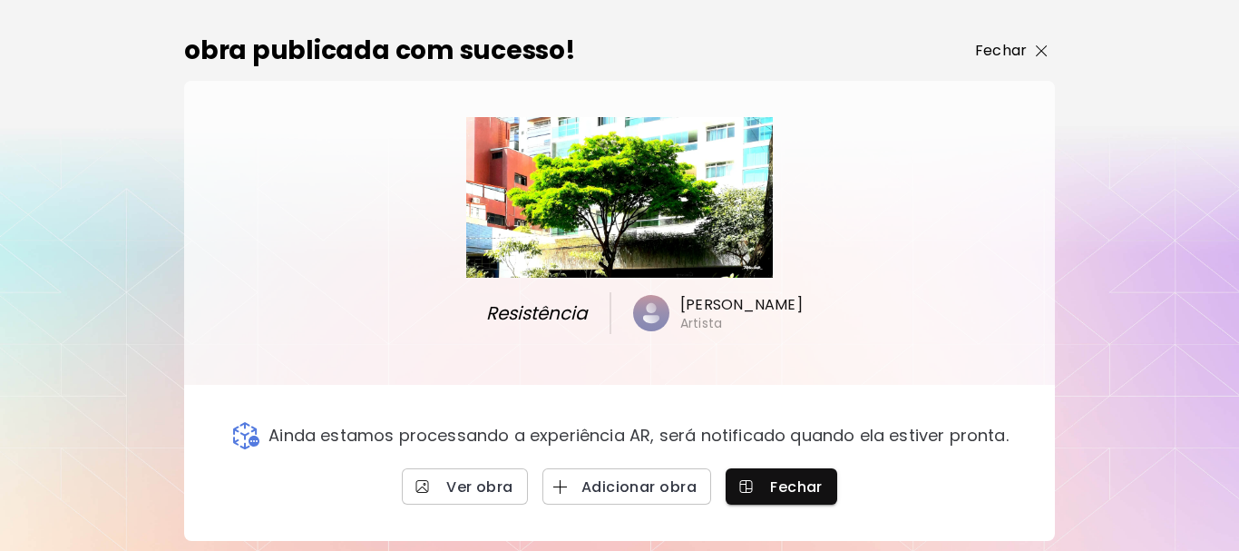
click at [1006, 47] on p "Fechar" at bounding box center [1001, 51] width 52 height 22
